Goal: Task Accomplishment & Management: Use online tool/utility

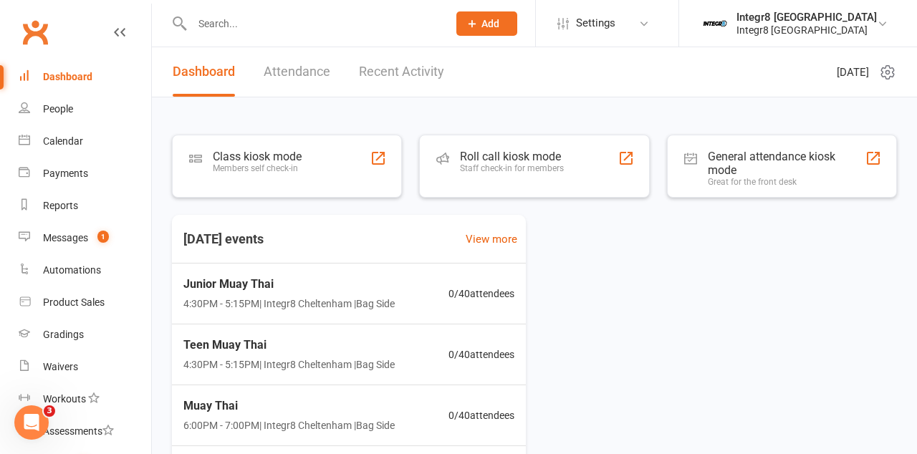
click at [351, 175] on div "Class kiosk mode Members self check-in" at bounding box center [287, 166] width 230 height 63
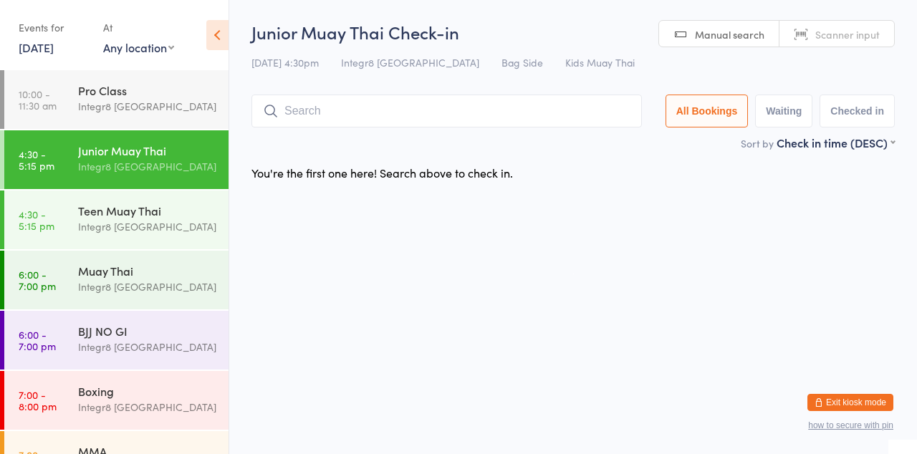
click at [492, 281] on html "You have now entered Kiosk Mode. Members will be able to check themselves in us…" at bounding box center [458, 227] width 917 height 454
click at [366, 239] on html "You have now entered Kiosk Mode. Members will be able to check themselves in us…" at bounding box center [458, 227] width 917 height 454
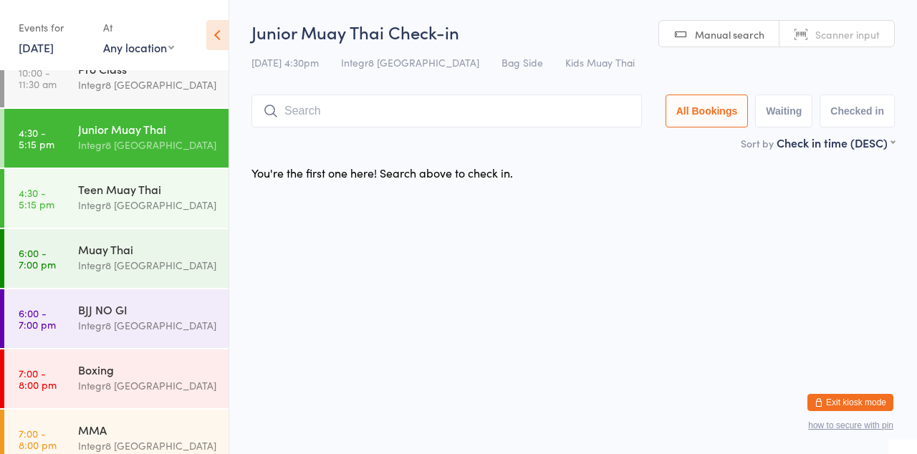
scroll to position [37, 0]
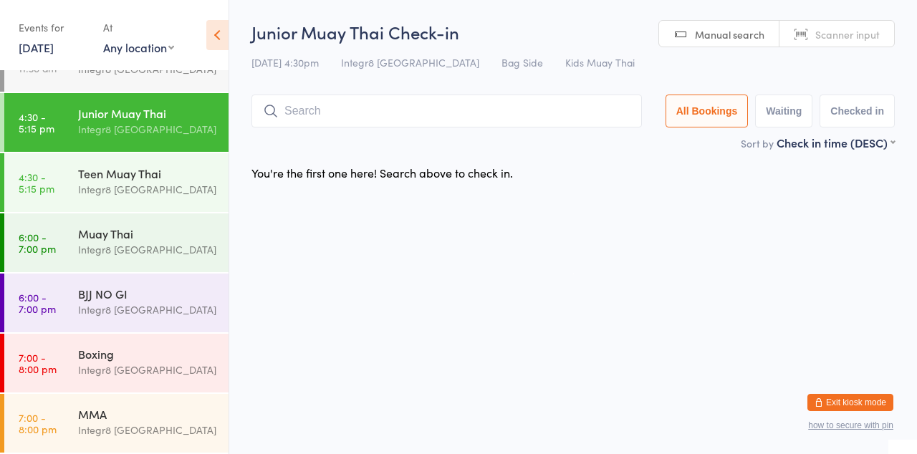
click at [86, 261] on div "Muay Thai Integr8 [GEOGRAPHIC_DATA]" at bounding box center [153, 242] width 151 height 57
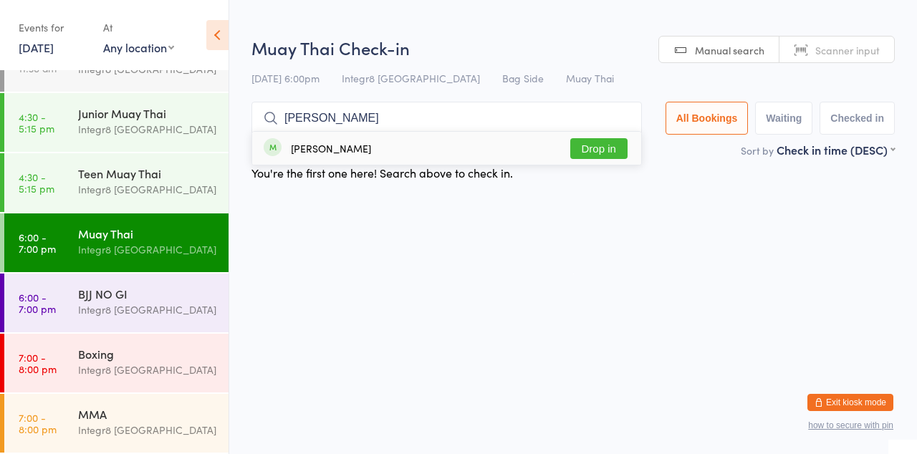
type input "[PERSON_NAME]"
click at [622, 145] on button "Drop in" at bounding box center [599, 148] width 57 height 21
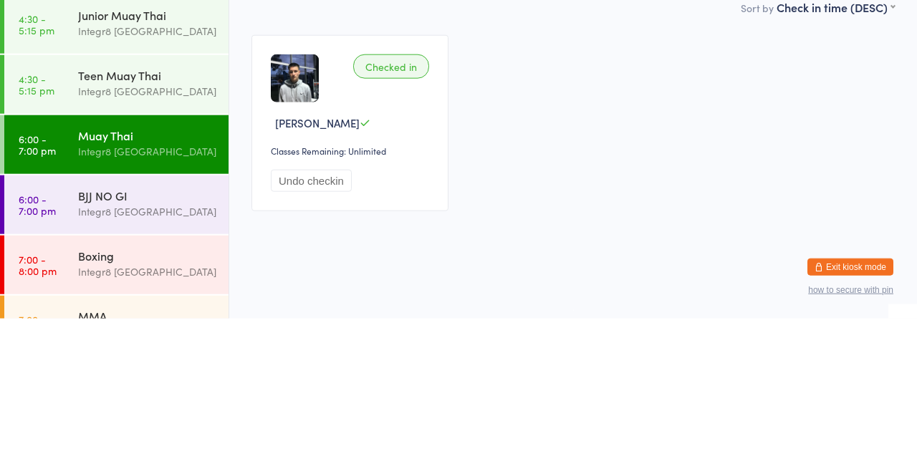
click at [82, 399] on div "Boxing" at bounding box center [147, 391] width 138 height 16
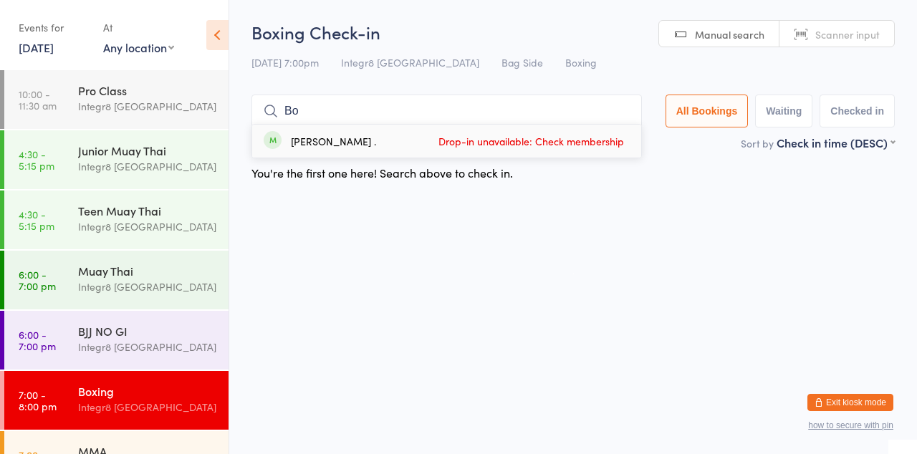
type input "B"
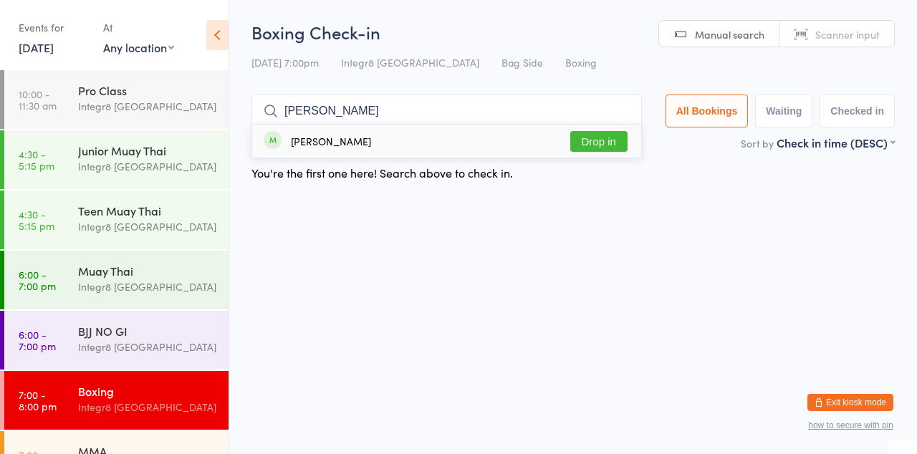
type input "[PERSON_NAME]"
click at [619, 139] on button "Drop in" at bounding box center [599, 141] width 57 height 21
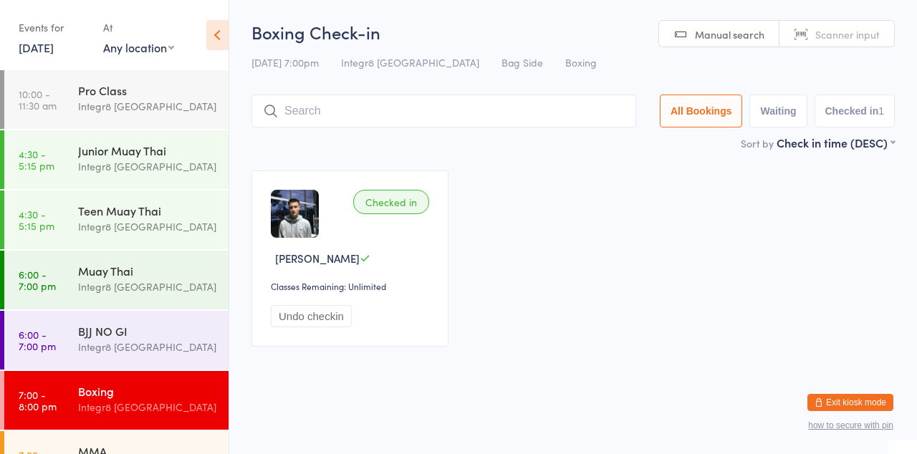
click at [70, 222] on link "4:30 - 5:15 pm Teen Muay Thai Integr8 [GEOGRAPHIC_DATA]" at bounding box center [116, 220] width 224 height 59
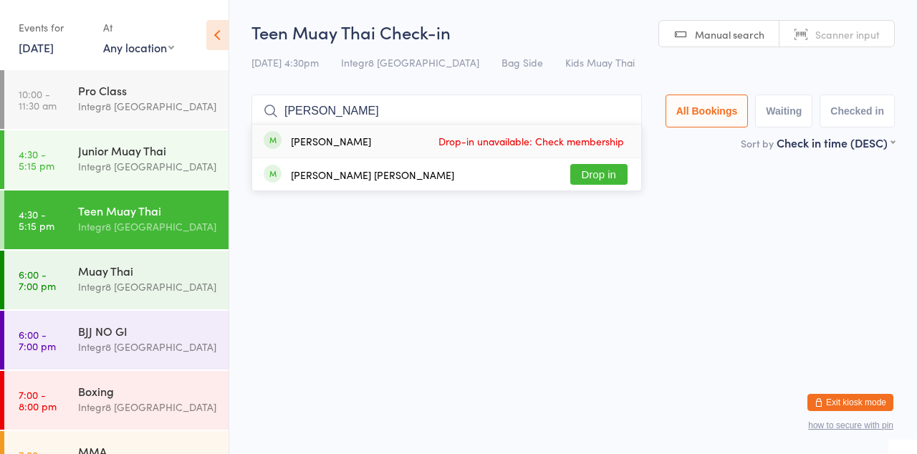
type input "[PERSON_NAME]"
click at [618, 180] on button "Drop in" at bounding box center [599, 174] width 57 height 21
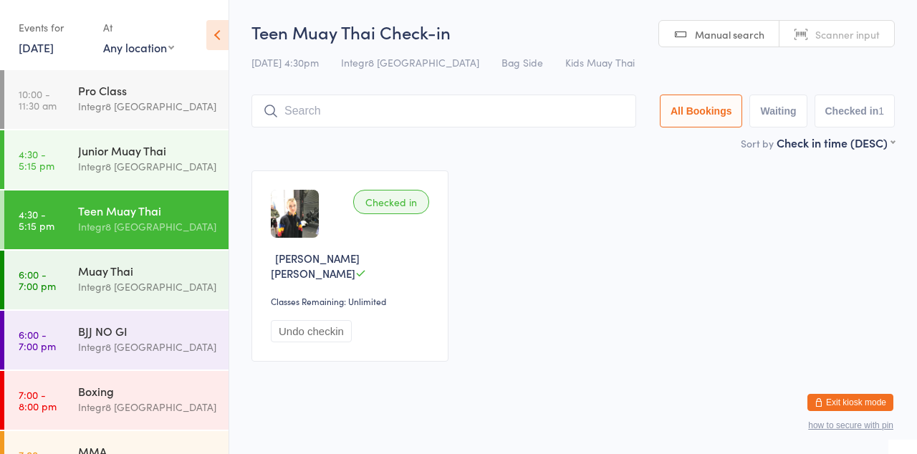
click at [99, 186] on div "Junior Muay Thai Integr8 [GEOGRAPHIC_DATA]" at bounding box center [153, 158] width 151 height 57
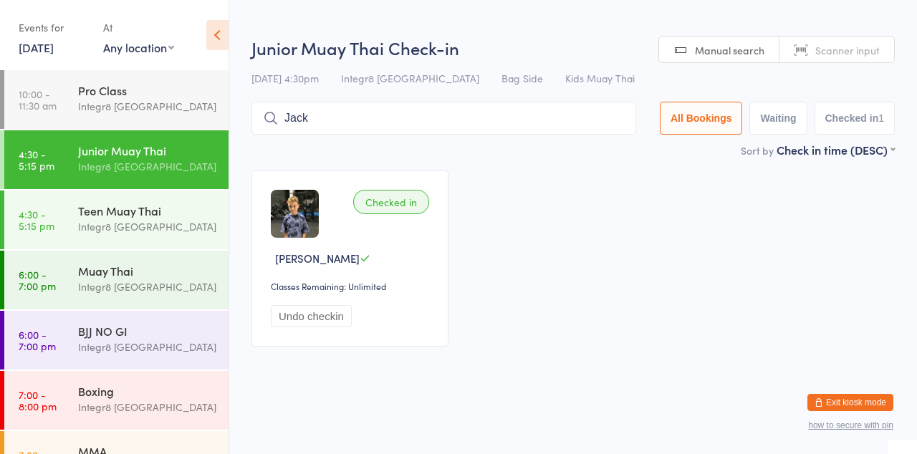
type input "Jack"
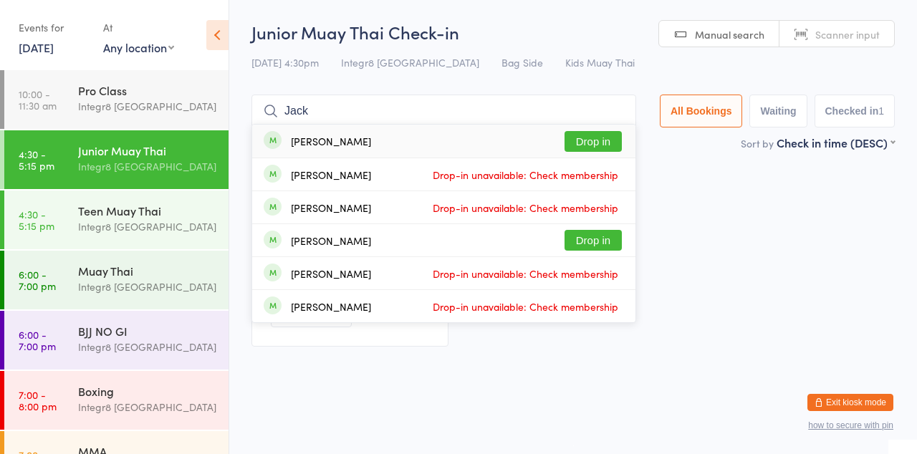
click at [594, 166] on span "Drop-in unavailable: Check membership" at bounding box center [525, 175] width 193 height 22
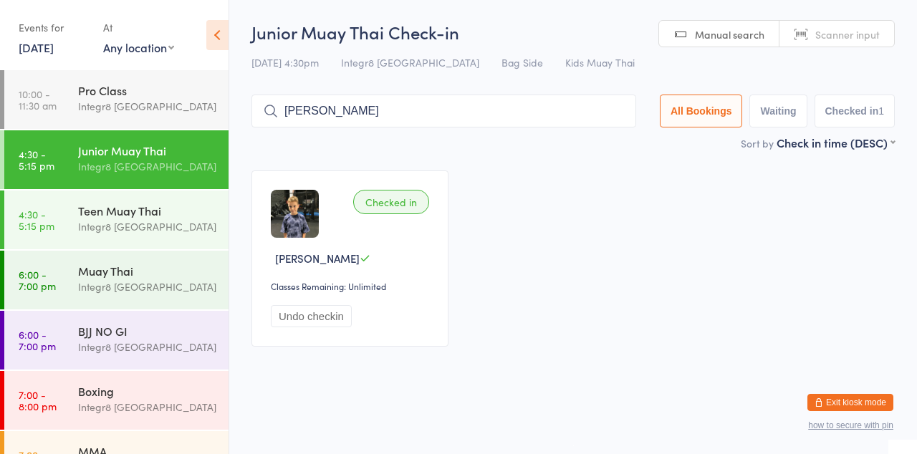
type input "[PERSON_NAME]"
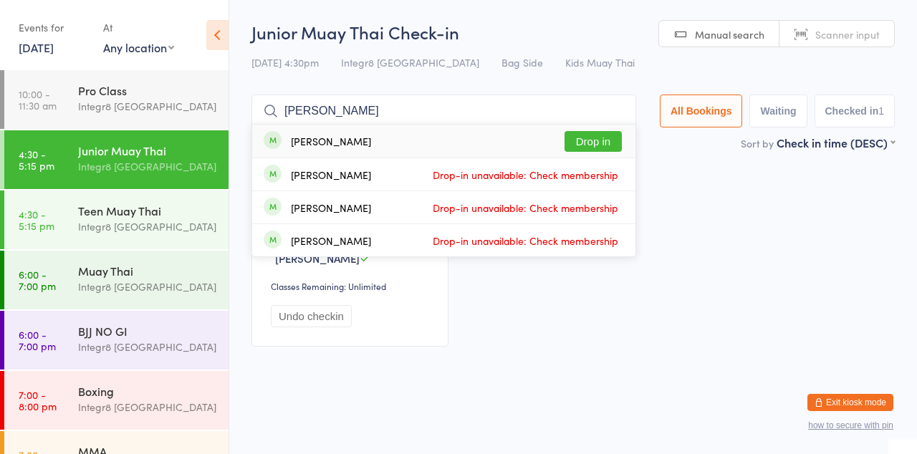
click at [599, 147] on button "Drop in" at bounding box center [593, 141] width 57 height 21
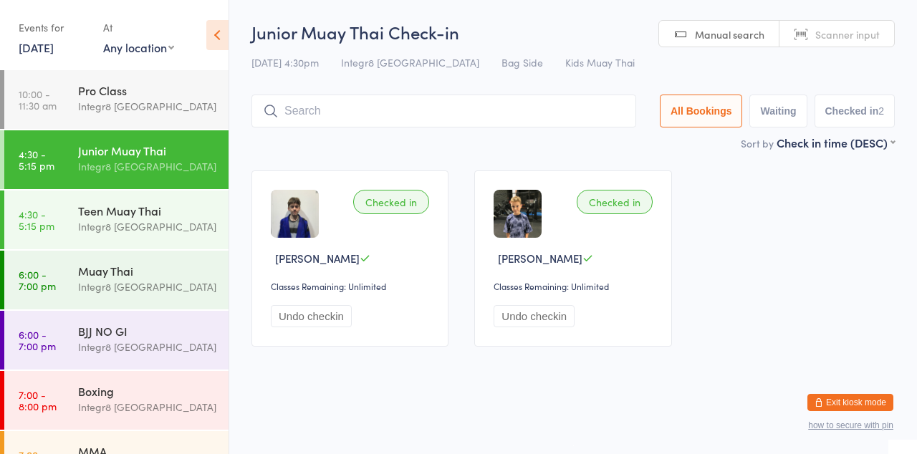
click at [156, 275] on div "Muay Thai" at bounding box center [147, 271] width 138 height 16
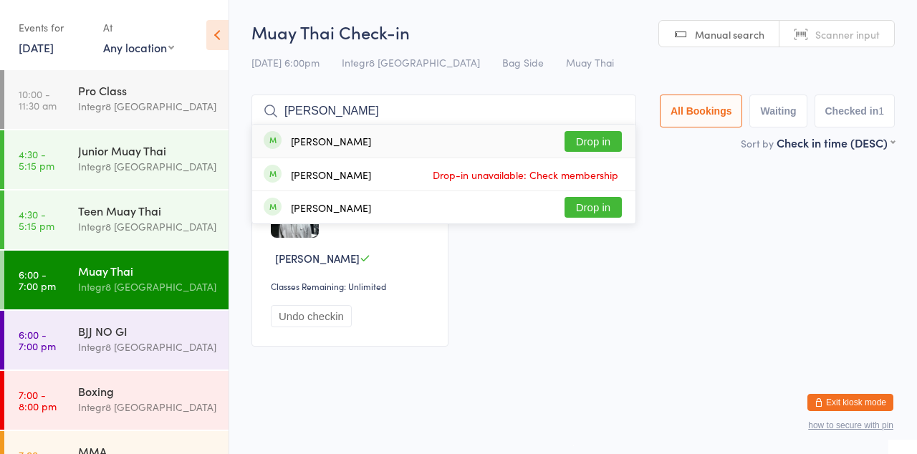
type input "[PERSON_NAME]"
click at [596, 148] on button "Drop in" at bounding box center [593, 141] width 57 height 21
